Goal: Navigation & Orientation: Find specific page/section

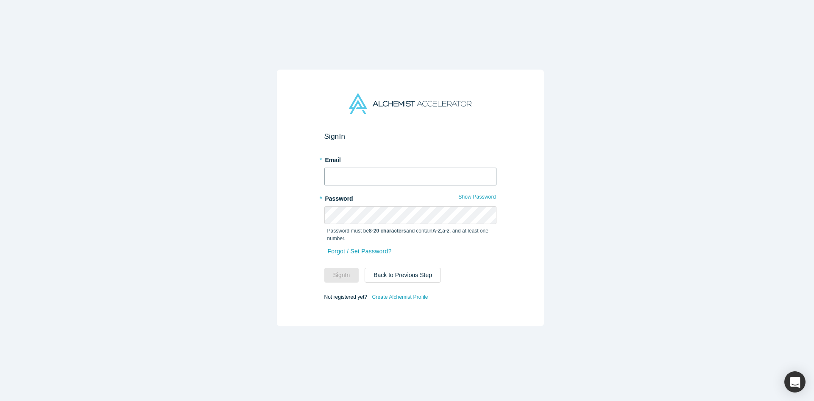
click at [406, 174] on input "text" at bounding box center [410, 176] width 172 height 18
click at [407, 174] on input "text" at bounding box center [410, 176] width 172 height 18
type input "[EMAIL_ADDRESS][DOMAIN_NAME]"
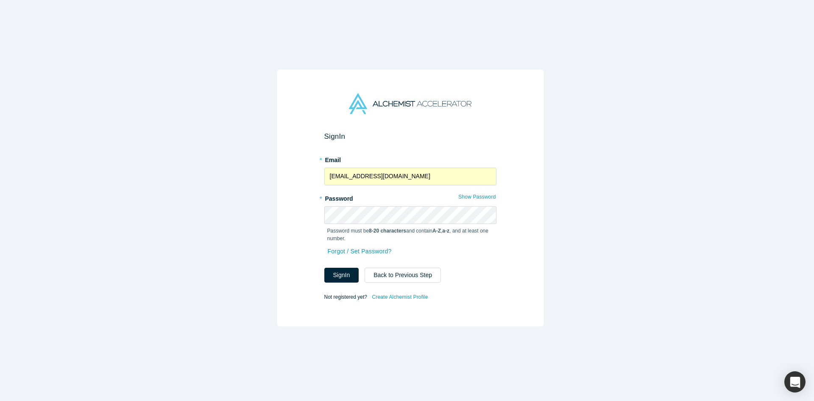
click at [349, 263] on div "Forgot / Set Password?" at bounding box center [410, 256] width 172 height 22
click at [343, 271] on button "Sign In" at bounding box center [341, 275] width 35 height 15
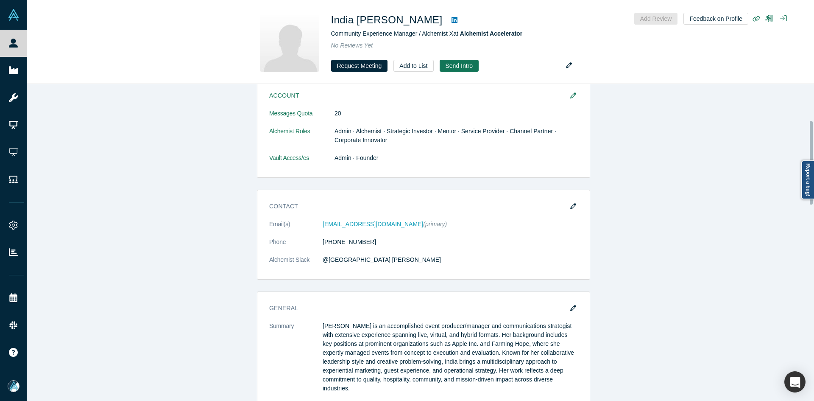
scroll to position [212, 0]
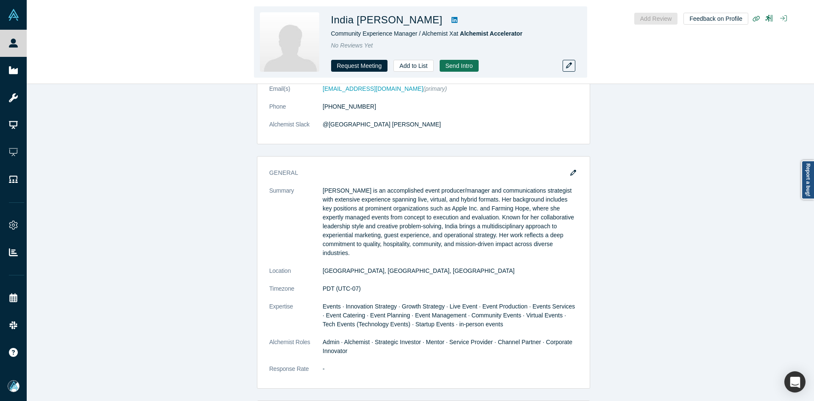
click at [344, 20] on h1 "India [PERSON_NAME]" at bounding box center [387, 19] width 112 height 15
copy div "India [PERSON_NAME]"
